Goal: Information Seeking & Learning: Learn about a topic

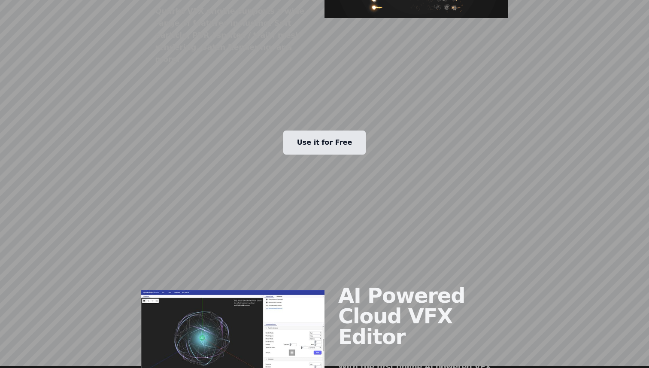
scroll to position [595, 0]
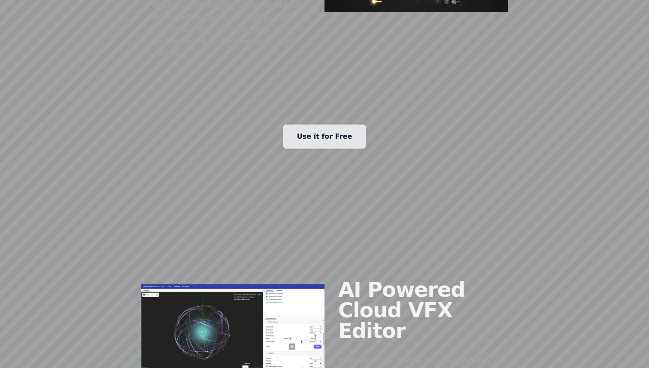
click at [317, 124] on link "Use it for Free" at bounding box center [324, 136] width 83 height 24
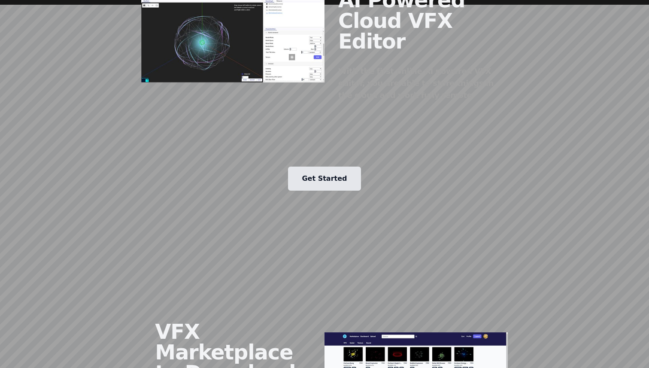
scroll to position [889, 0]
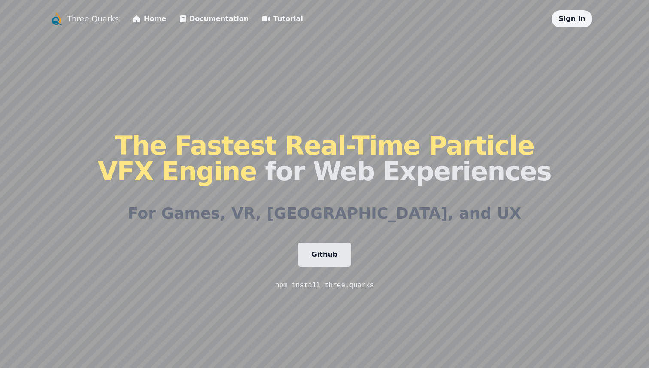
click at [208, 17] on link "Documentation" at bounding box center [214, 19] width 69 height 10
click at [266, 16] on link "Tutorial" at bounding box center [282, 19] width 41 height 10
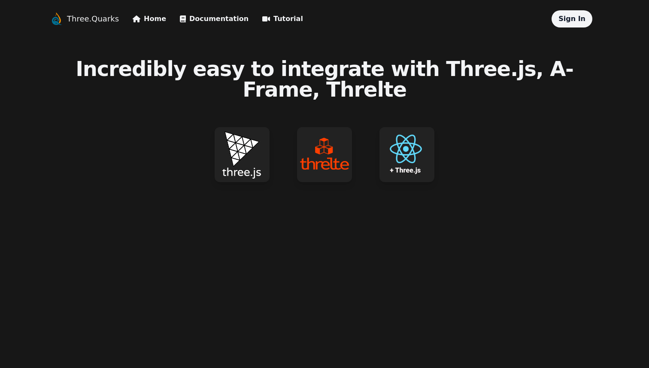
click at [149, 19] on link "Home" at bounding box center [149, 19] width 33 height 10
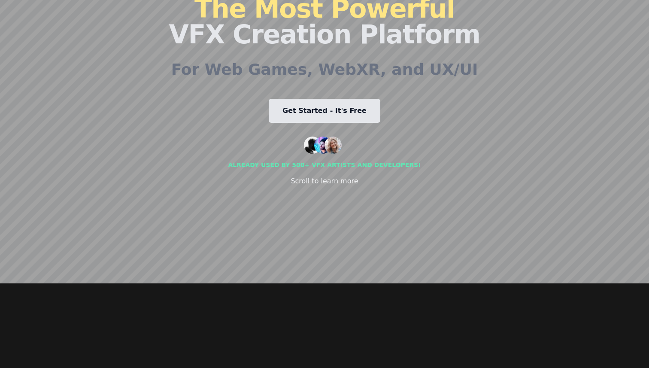
scroll to position [133, 0]
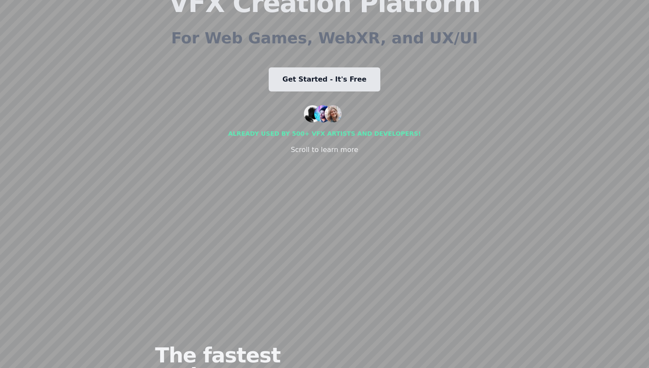
click at [252, 84] on div "The Most Powerful VFX Creation Platform For Web Games, WebXR, and UX/UI Get Sta…" at bounding box center [324, 59] width 311 height 330
click at [254, 84] on div "The Most Powerful VFX Creation Platform For Web Games, WebXR, and UX/UI Get Sta…" at bounding box center [324, 59] width 311 height 330
click at [253, 84] on div "The Most Powerful VFX Creation Platform For Web Games, WebXR, and UX/UI Get Sta…" at bounding box center [324, 59] width 311 height 330
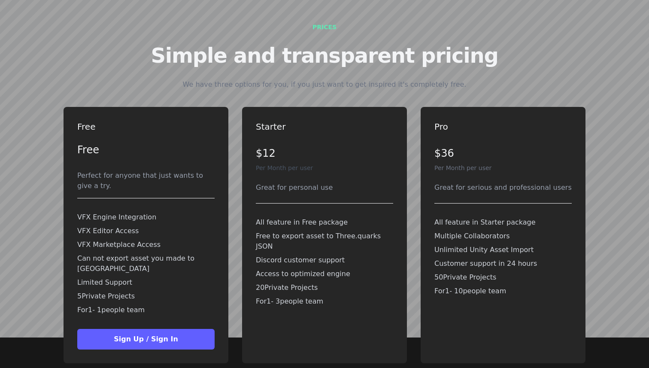
scroll to position [1895, 0]
